Goal: Find specific page/section

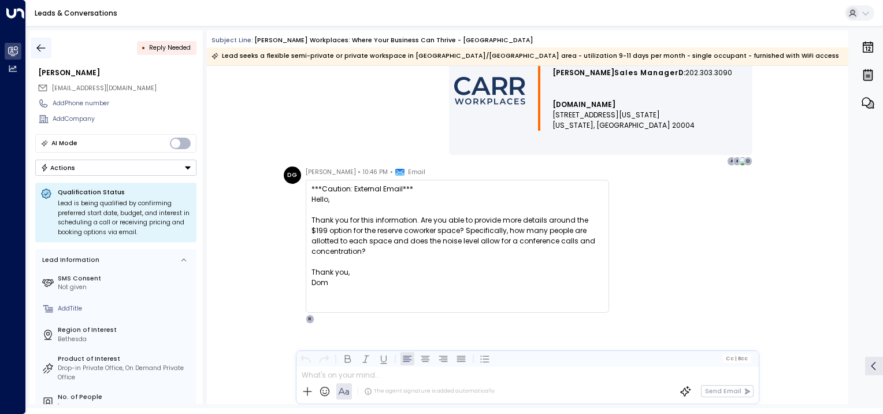
scroll to position [1262, 0]
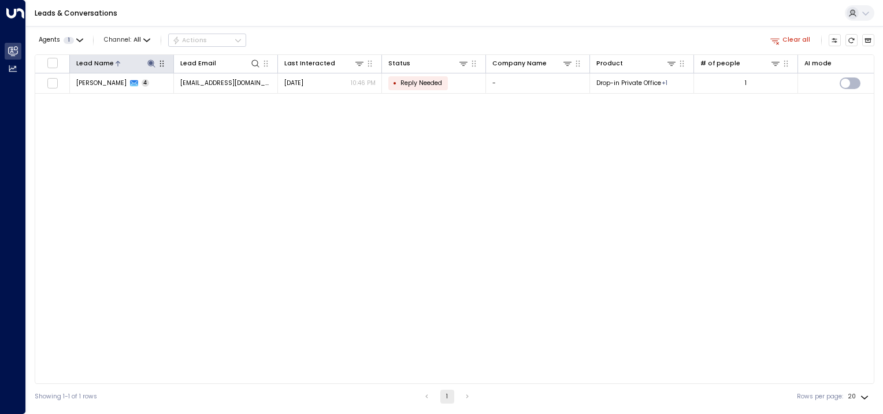
click at [151, 62] on icon at bounding box center [151, 64] width 8 height 8
type input "*"
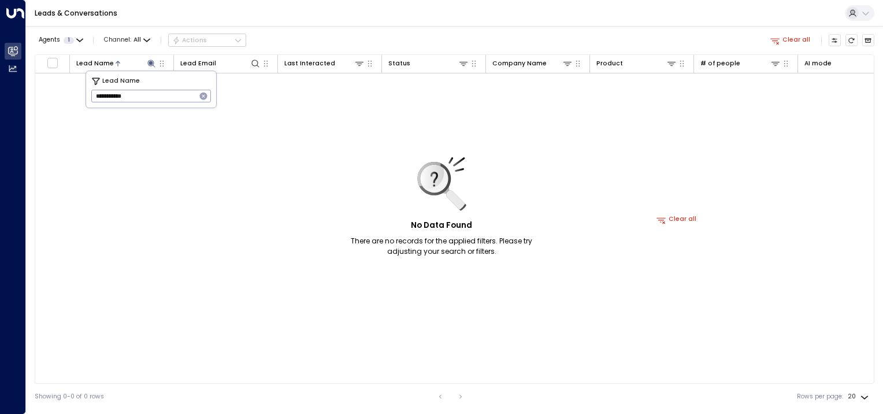
type input "**********"
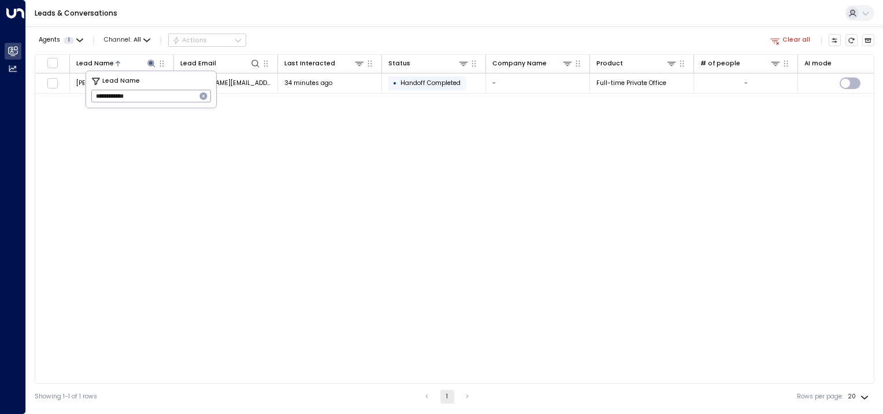
click at [178, 159] on div "Lead Name Lead Email Last Interacted Status Company Name Product # of people AI…" at bounding box center [454, 218] width 839 height 329
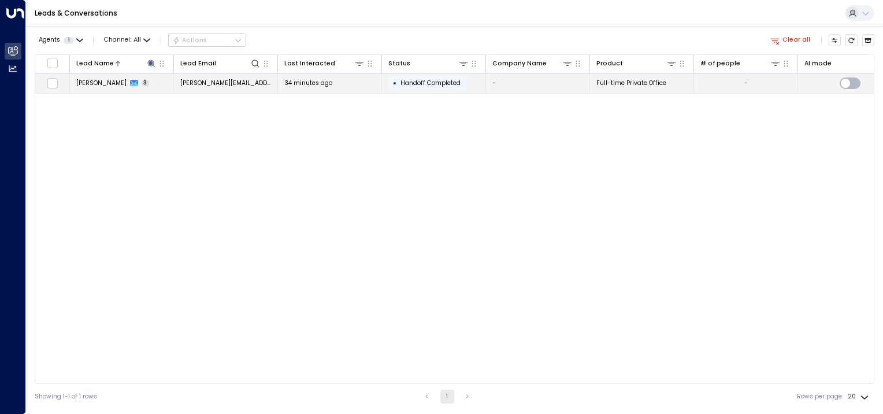
click at [102, 83] on span "Andrea Green" at bounding box center [101, 83] width 50 height 9
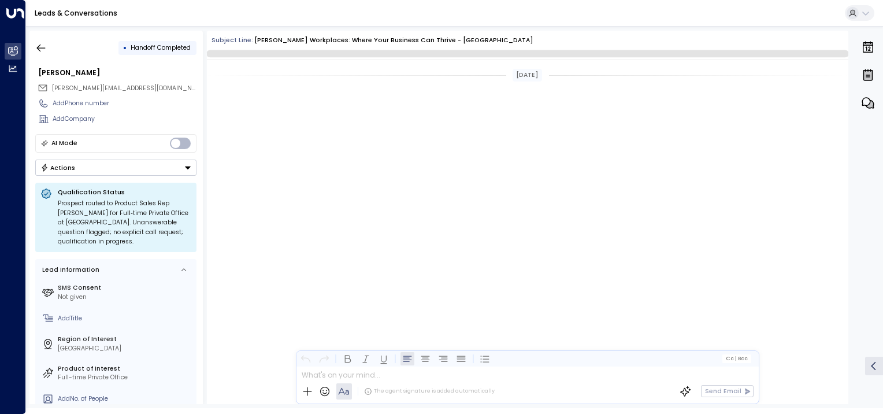
scroll to position [1315, 0]
